Goal: Information Seeking & Learning: Learn about a topic

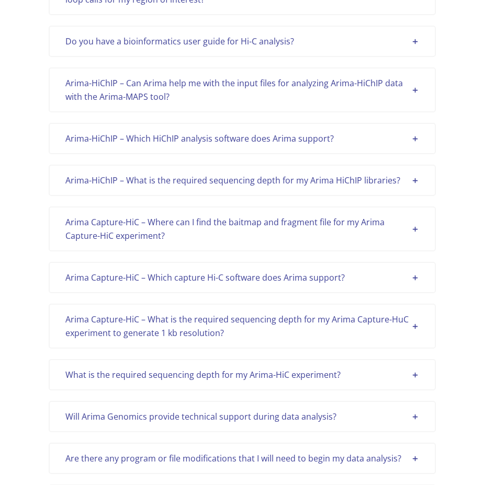
scroll to position [1218, 0]
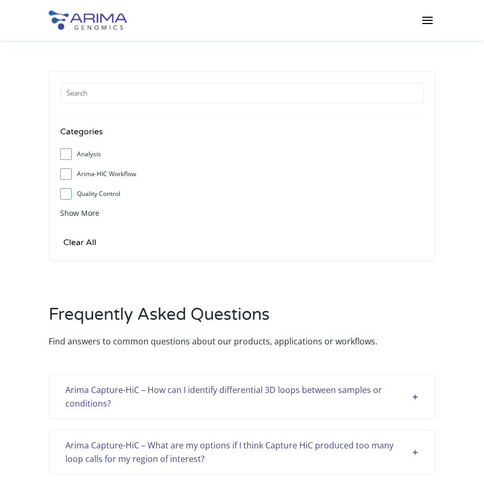
scroll to position [460, 0]
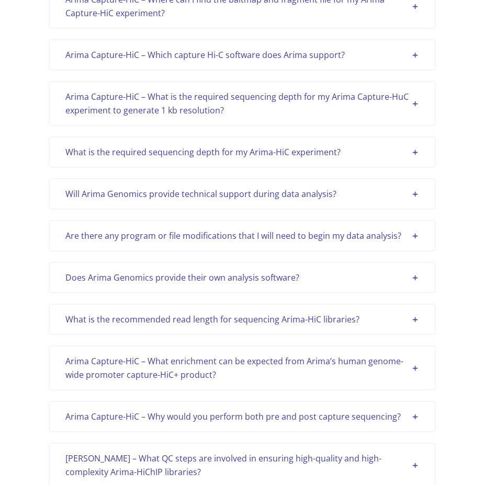
click at [372, 366] on div "Arima Capture-HiC – What enrichment can be expected from Arima’s human genome-w…" at bounding box center [242, 368] width 354 height 27
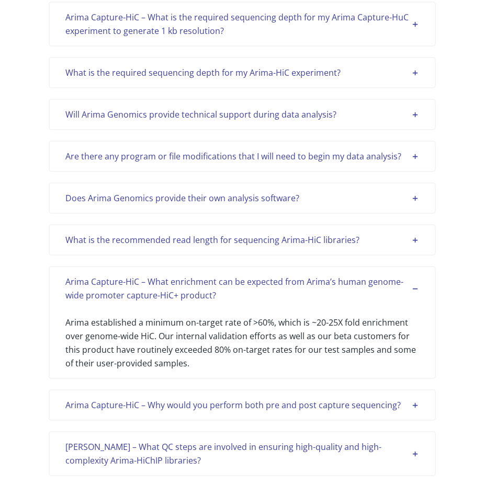
scroll to position [766, 0]
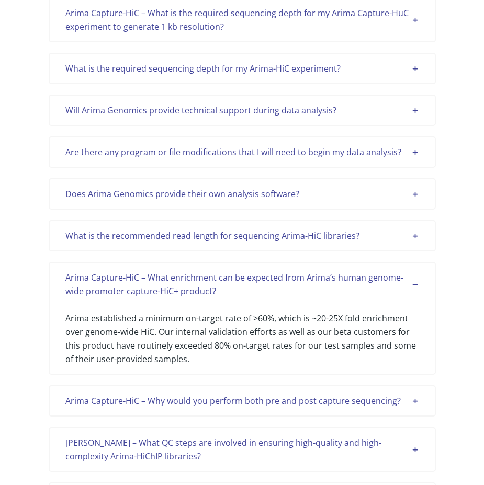
click at [377, 401] on div "Arima Capture-HiC – Why would you perform both pre and post capture sequencing?" at bounding box center [242, 401] width 354 height 14
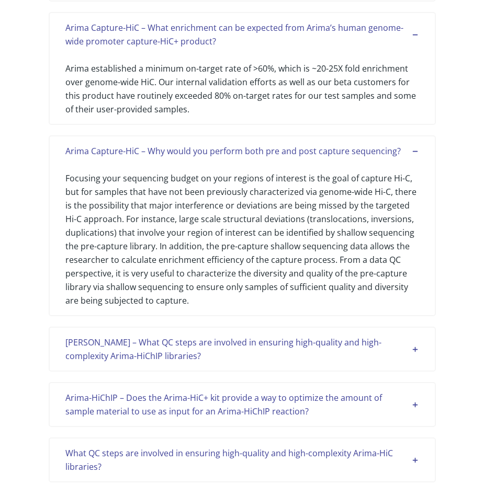
scroll to position [1018, 0]
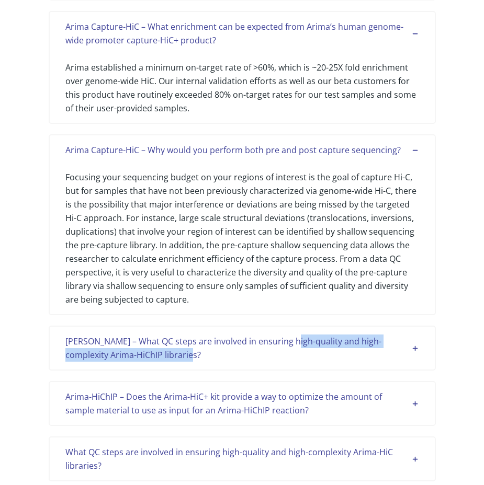
click at [289, 349] on div "[PERSON_NAME] – What QC steps are involved in ensuring high-quality and high-co…" at bounding box center [242, 348] width 354 height 27
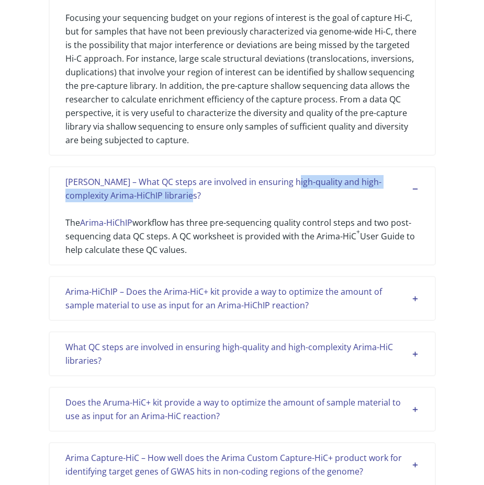
scroll to position [1185, 0]
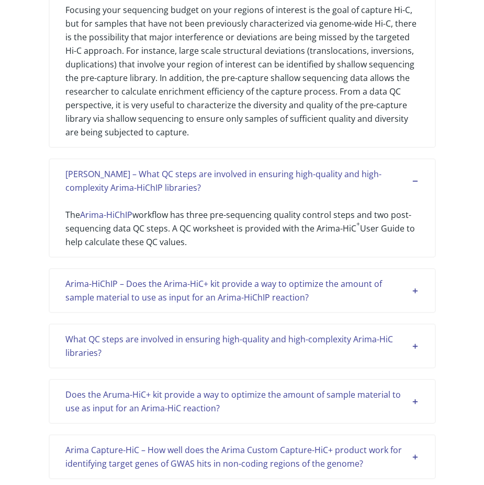
click at [261, 290] on div "Arima-HiChIP – Does the Arima-HiC+ kit provide a way to optimize the amount of …" at bounding box center [242, 290] width 354 height 27
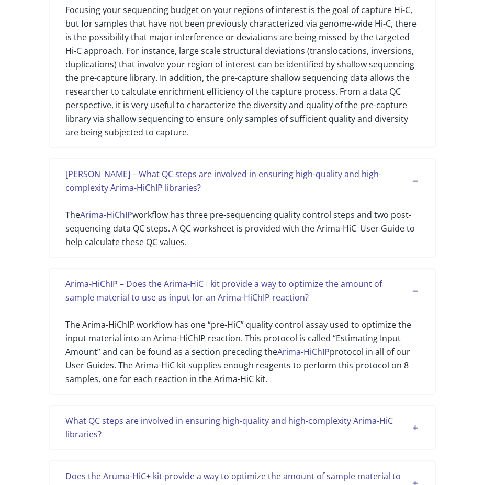
click at [269, 419] on div "What QC steps are involved in ensuring high-quality and high-complexity Arima-H…" at bounding box center [242, 427] width 354 height 27
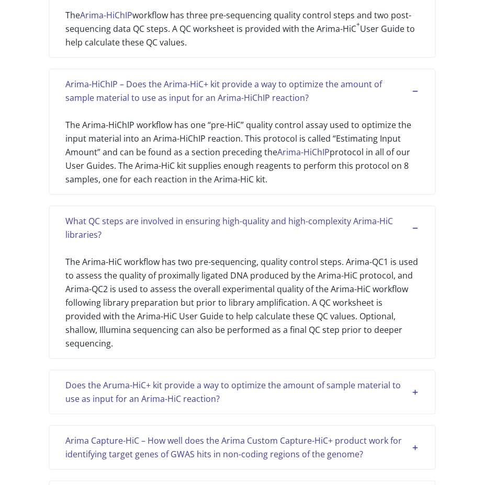
scroll to position [1394, 0]
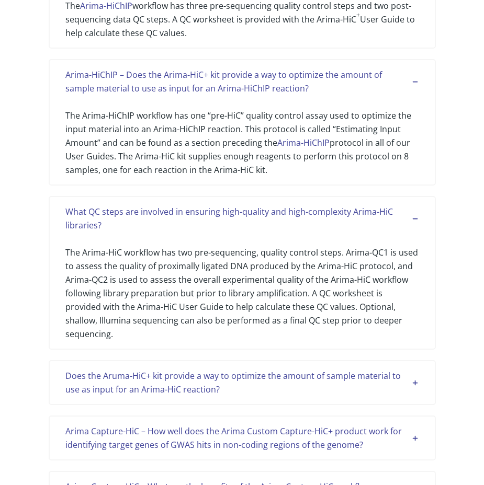
click at [254, 369] on div "Does the Aruma-HiC+ kit provide a way to optimize the amount of sample material…" at bounding box center [242, 382] width 354 height 27
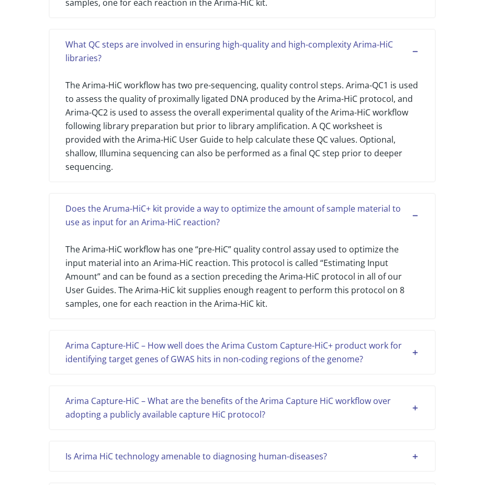
click at [247, 339] on div "Arima Capture-HiC – How well does the Arima Custom Capture-HiC+ product work fo…" at bounding box center [242, 352] width 354 height 27
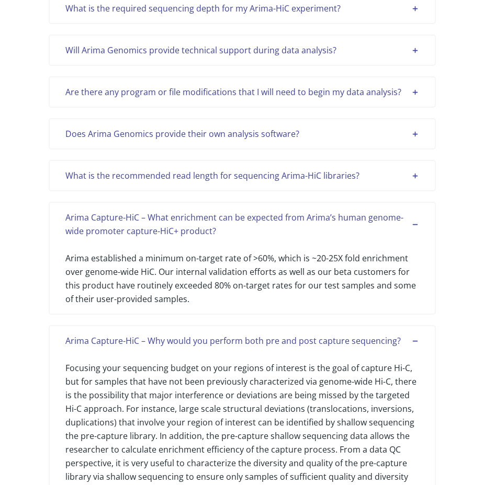
scroll to position [808, 0]
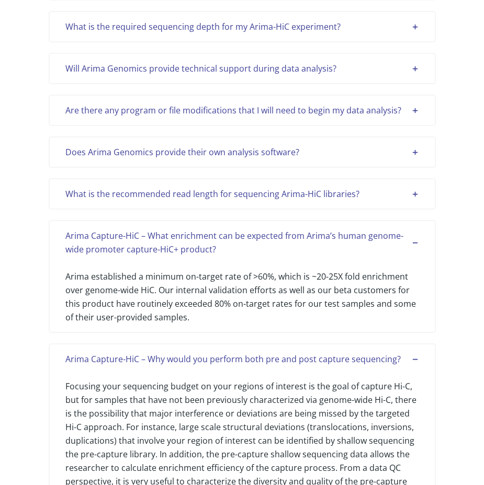
click at [250, 191] on div "What is the recommended read length for sequencing Arima-HiC libraries?" at bounding box center [242, 194] width 354 height 14
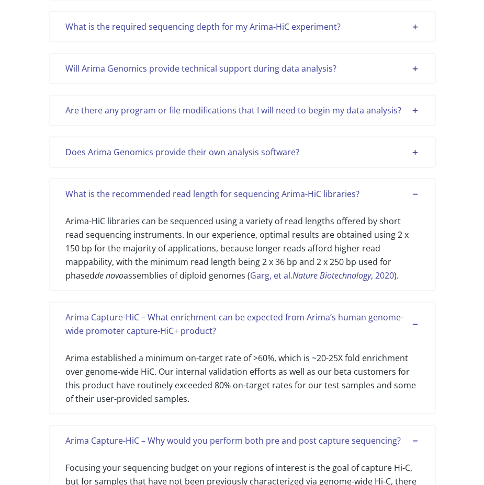
click at [246, 153] on div "Does Arima Genomics provide their own analysis software?" at bounding box center [242, 152] width 354 height 14
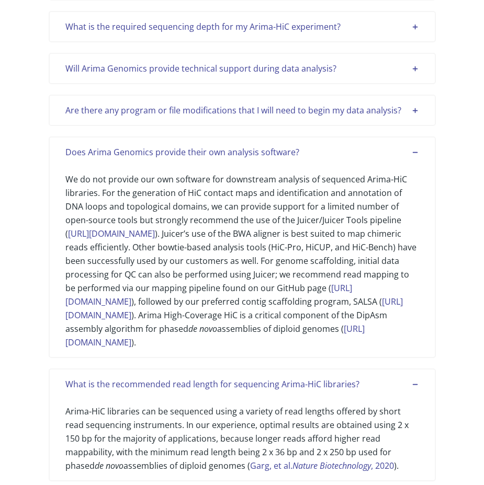
click at [243, 115] on div "Are there any program or file modifications that I will need to begin my data a…" at bounding box center [242, 111] width 354 height 14
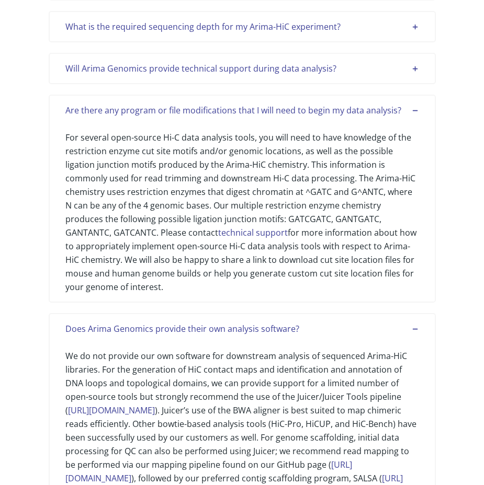
click at [228, 69] on div "Will Arima Genomics provide technical support during data analysis?" at bounding box center [242, 69] width 354 height 14
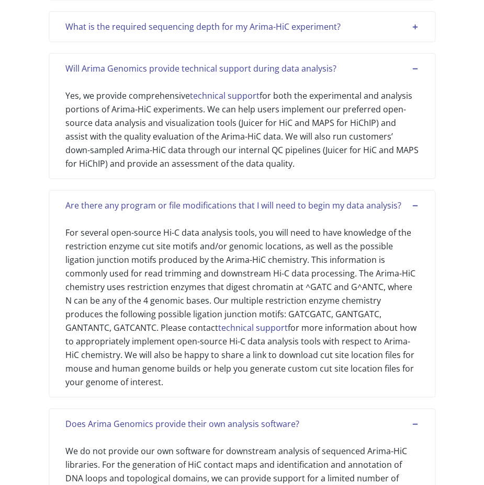
click at [230, 38] on div "What is the required sequencing depth for my Arima-HiC experiment? For a mammal…" at bounding box center [242, 26] width 387 height 31
click at [230, 35] on div "What is the required sequencing depth for my Arima-HiC experiment? For a mammal…" at bounding box center [242, 26] width 387 height 31
click at [250, 26] on div "What is the required sequencing depth for my Arima-HiC experiment?" at bounding box center [242, 27] width 354 height 14
